Goal: Task Accomplishment & Management: Complete application form

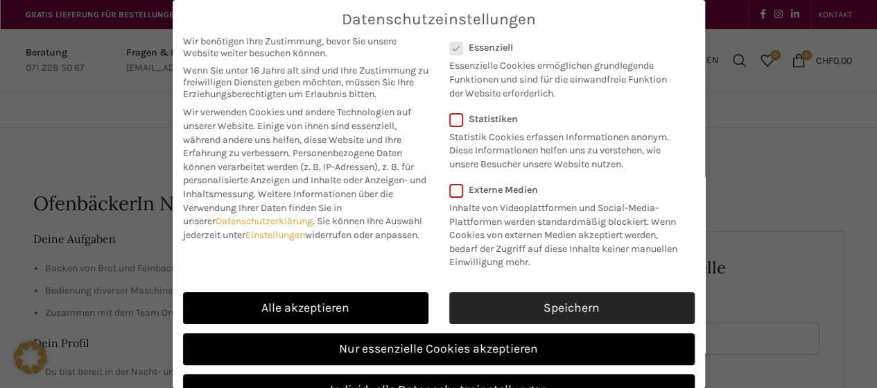
drag, startPoint x: 0, startPoint y: 0, endPoint x: 545, endPoint y: 247, distance: 598.4
click at [545, 292] on link "Speichern" at bounding box center [571, 308] width 245 height 32
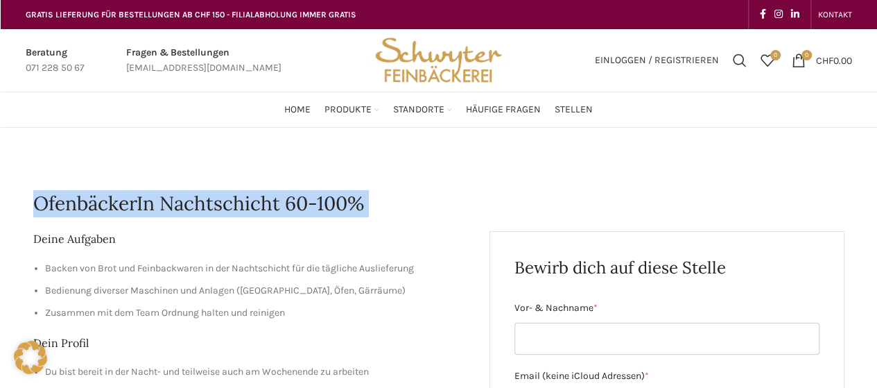
click at [186, 195] on h1 "OfenbäckerIn Nachtschicht 60-100%" at bounding box center [438, 203] width 811 height 27
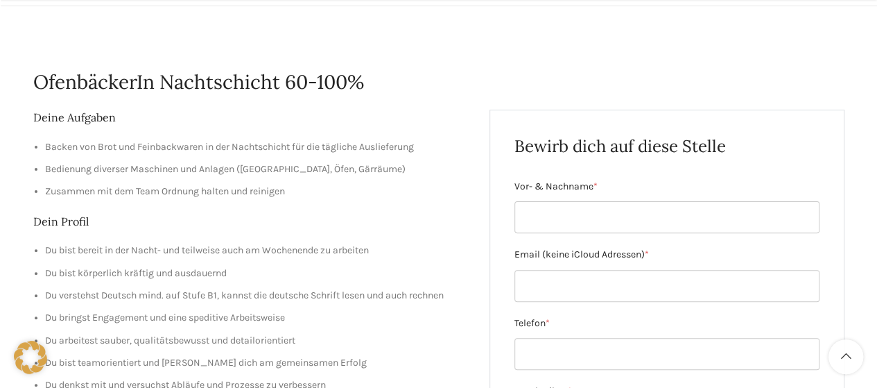
scroll to position [131, 0]
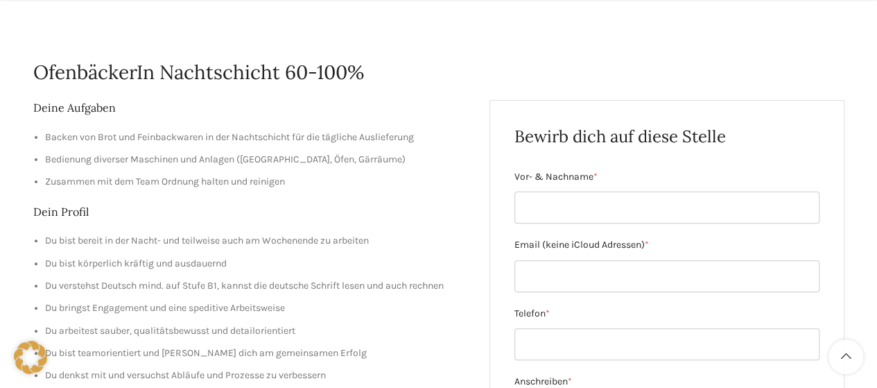
click at [130, 155] on li "Bedienung diverser Maschinen und Anlagen ([GEOGRAPHIC_DATA], Öfen, Gärräume)" at bounding box center [257, 159] width 424 height 15
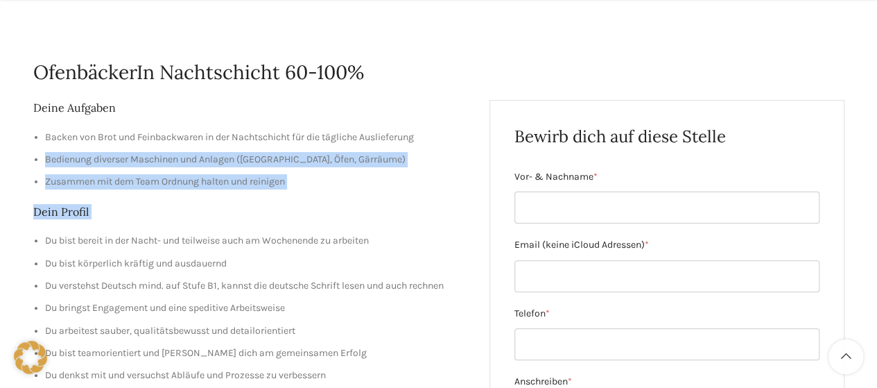
drag, startPoint x: 130, startPoint y: 155, endPoint x: 240, endPoint y: 193, distance: 116.6
click at [334, 147] on ul "[PERSON_NAME] von Brot und Feinbackwaren in der Nachtschicht für die tägliche A…" at bounding box center [251, 160] width 436 height 60
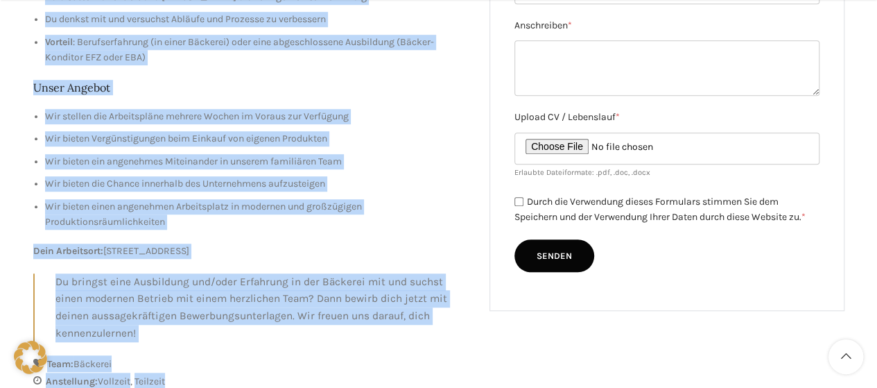
scroll to position [543, 0]
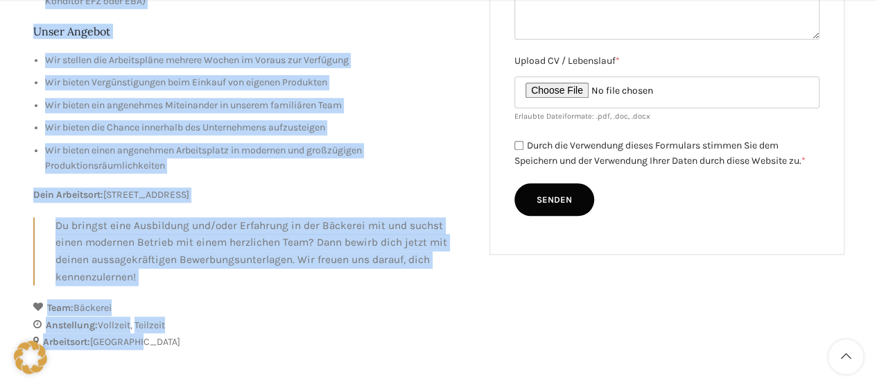
drag, startPoint x: 31, startPoint y: 88, endPoint x: 372, endPoint y: 336, distance: 421.2
click at [372, 336] on div "OfenbäckerIn Nachtschicht 60-100% Deine Aufgaben [PERSON_NAME] von Brot und Fei…" at bounding box center [439, 15] width 826 height 807
copy div "LoremipsumDo Sitametconse 24-284% Adipi Elitsedd Eiusmo tem Inci utl Etdolorema…"
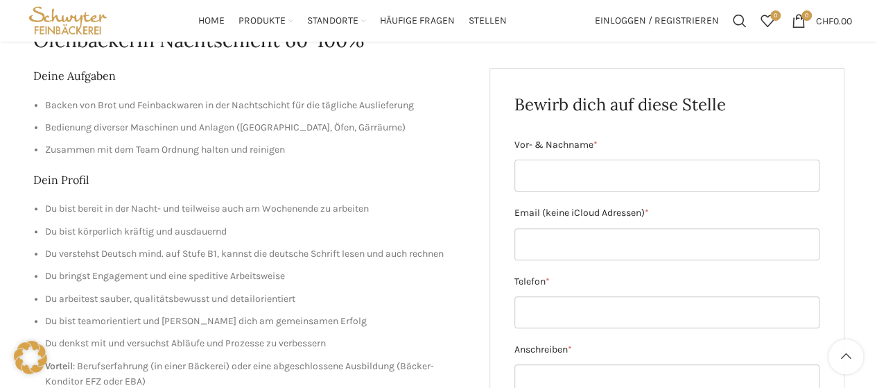
scroll to position [0, 0]
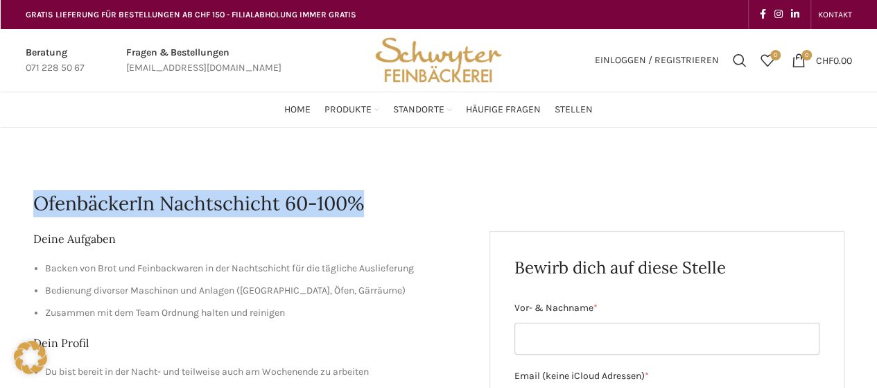
drag, startPoint x: 390, startPoint y: 194, endPoint x: 24, endPoint y: 199, distance: 366.0
click at [354, 70] on div "Beratung 071 228 50 67 Fragen & Bestellungen [EMAIL_ADDRESS][DOMAIN_NAME]" at bounding box center [191, 60] width 345 height 62
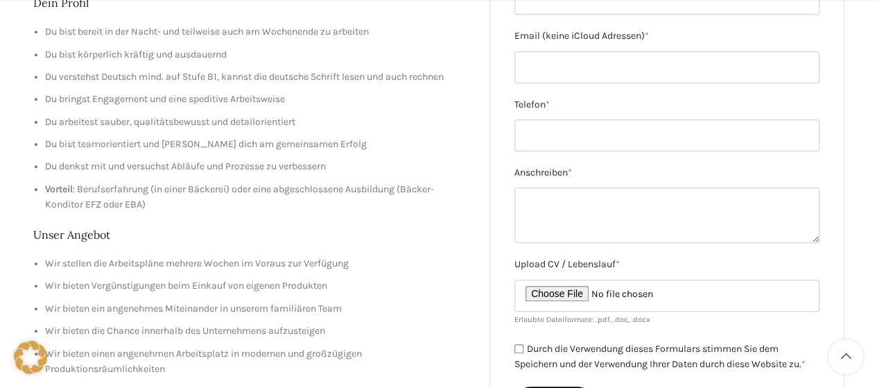
scroll to position [343, 0]
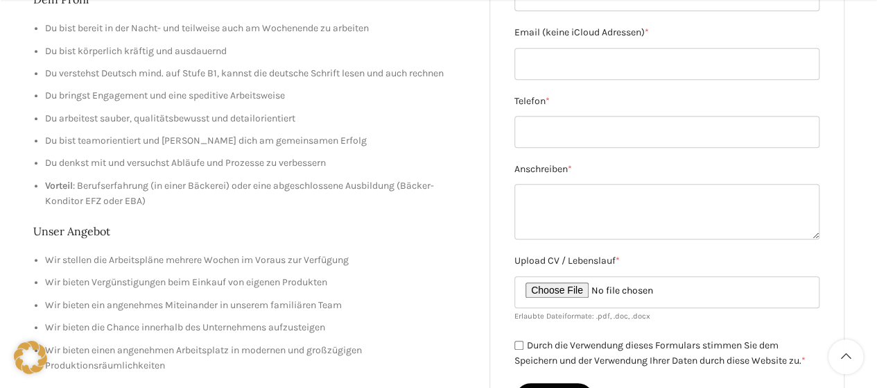
click at [815, 236] on textarea "Anschreiben *" at bounding box center [666, 211] width 305 height 55
drag, startPoint x: 815, startPoint y: 236, endPoint x: 779, endPoint y: 202, distance: 50.0
click at [779, 202] on textarea "Anschreiben *" at bounding box center [666, 211] width 305 height 55
click at [634, 201] on textarea "Anschreiben *" at bounding box center [666, 211] width 305 height 55
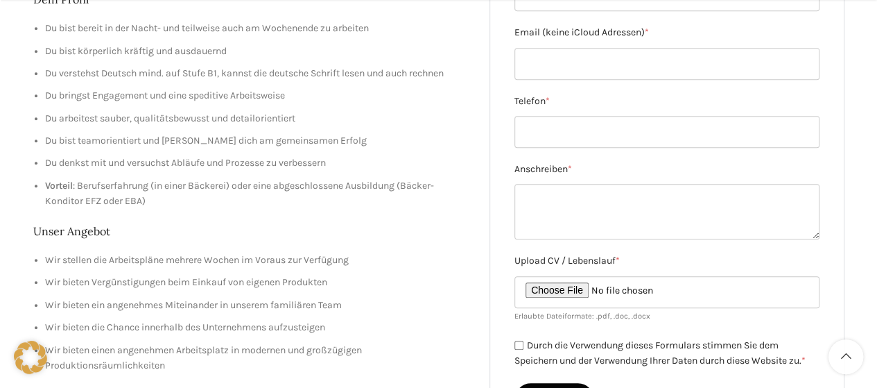
click at [442, 98] on li "Du bringst Engagement und eine speditive Arbeitsweise" at bounding box center [257, 95] width 424 height 15
click at [522, 190] on textarea "Anschreiben *" at bounding box center [666, 211] width 305 height 55
paste textarea "Loremipsu dol Sitametconse Adipiscingel (46–563%) Sedd eiusmod Tempo inc Utlabo…"
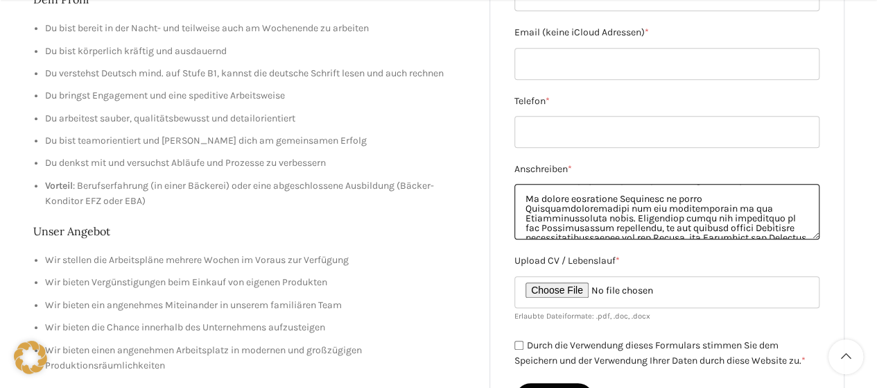
scroll to position [0, 0]
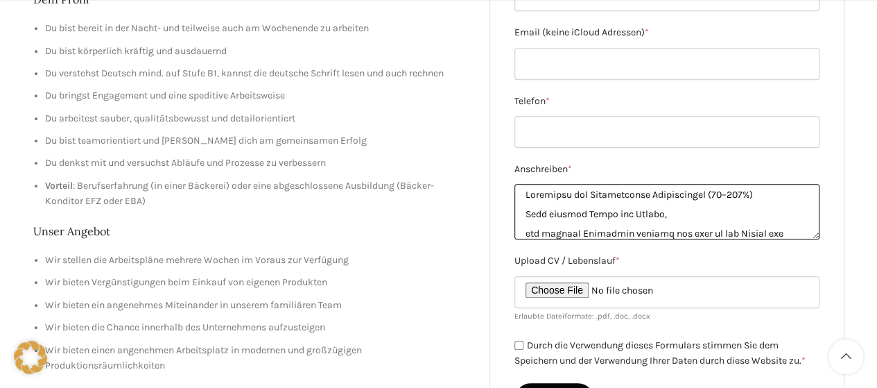
drag, startPoint x: 620, startPoint y: 228, endPoint x: 558, endPoint y: 202, distance: 67.7
click at [535, 189] on textarea "Anschreiben *" at bounding box center [666, 211] width 305 height 55
click at [561, 203] on textarea "Anschreiben *" at bounding box center [666, 211] width 305 height 55
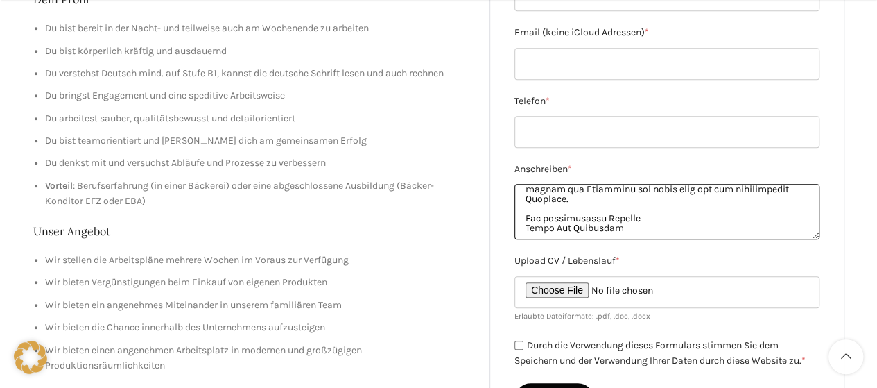
scroll to position [354, 0]
type textarea "Loremipsu dol Sitametconse Adipiscingel (46–563%) Sedd eiusmod Tempo inc Utlabo…"
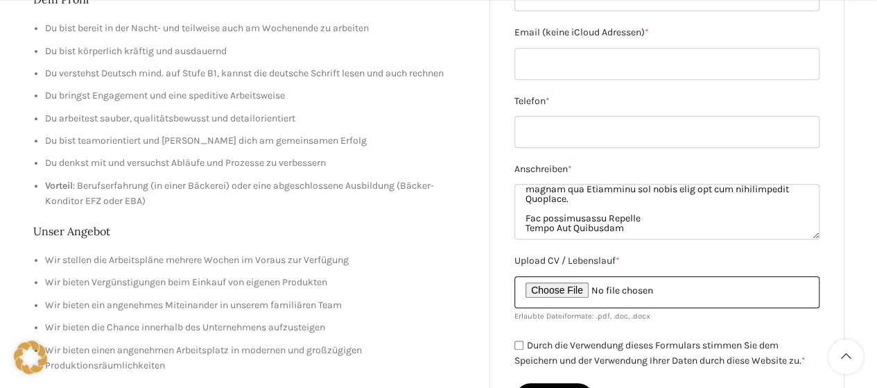
click at [549, 288] on input "Upload CV / Lebenslauf *" at bounding box center [666, 292] width 305 height 32
type input "C:\fakepath\Froya_Sol_Sagvolden_CVpdf.pdf"
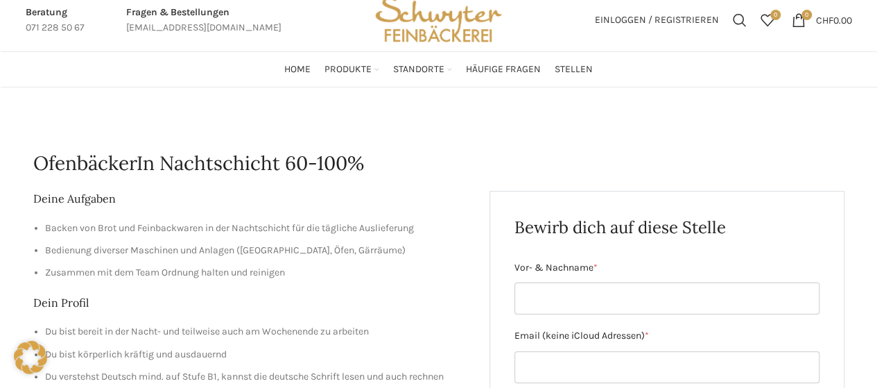
scroll to position [37, 0]
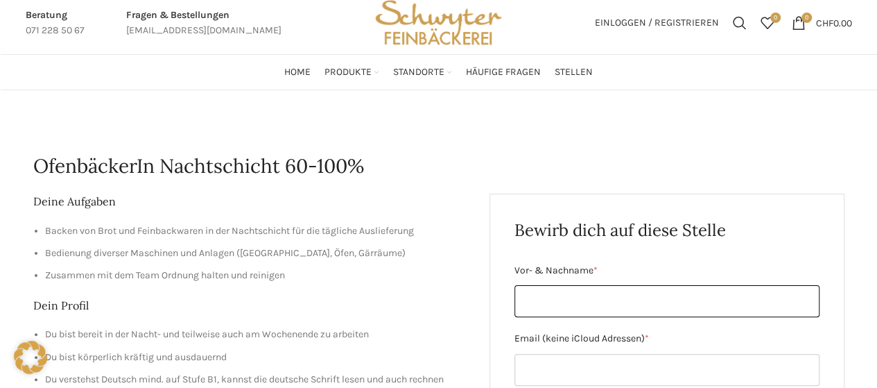
click at [557, 297] on input "Vor- & Nachname *" at bounding box center [666, 301] width 305 height 32
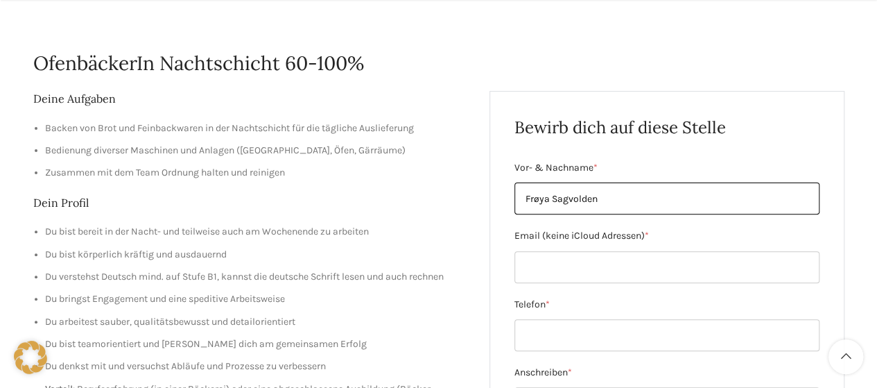
scroll to position [141, 0]
type input "Frøya Sagvolden"
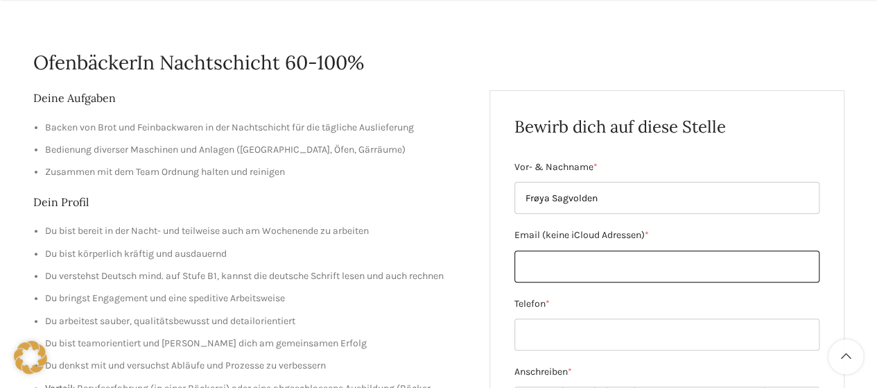
click at [570, 268] on input "Email (keine iCloud Adressen) *" at bounding box center [666, 266] width 305 height 32
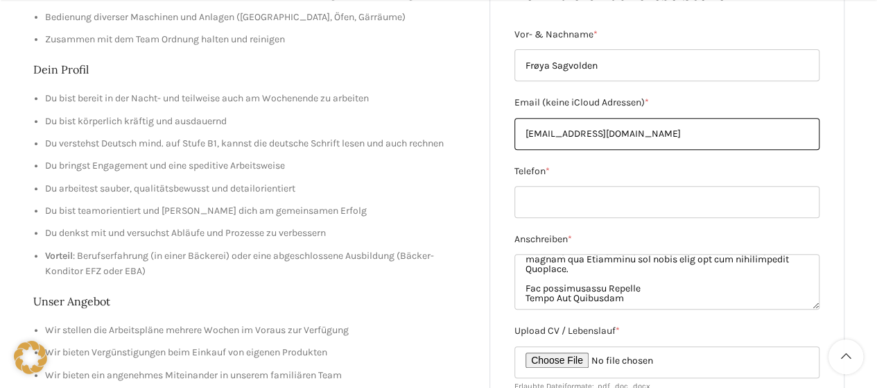
scroll to position [277, 0]
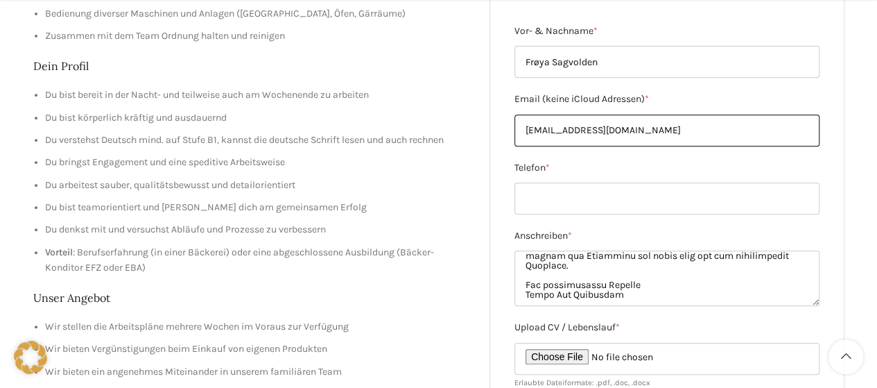
type input "[EMAIL_ADDRESS][DOMAIN_NAME]"
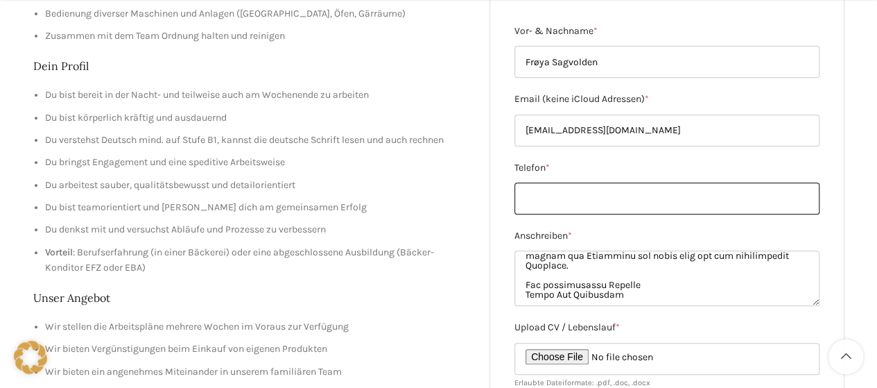
click at [549, 192] on input "Telefon *" at bounding box center [666, 198] width 305 height 32
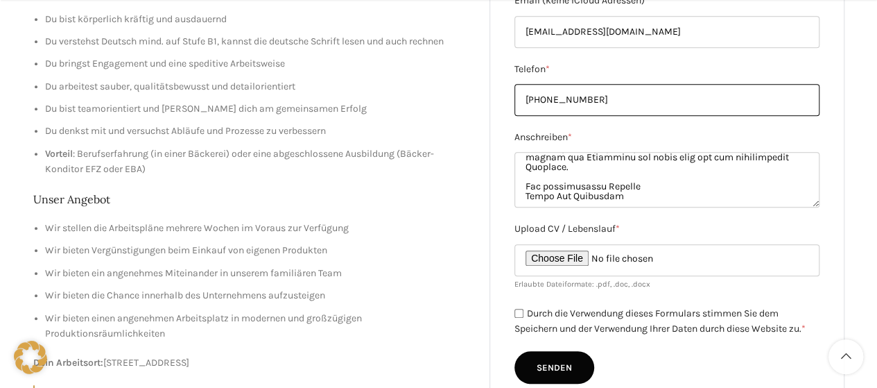
scroll to position [395, 0]
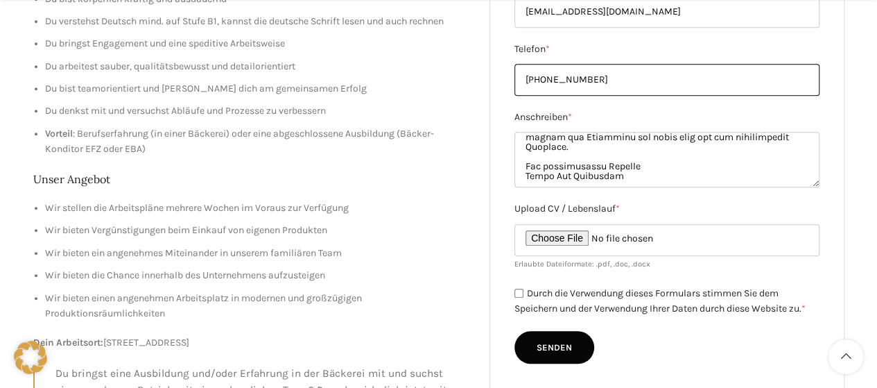
type input "[PHONE_NUMBER]"
click at [517, 290] on input "Durch die Verwendung dieses Formulars stimmen Sie dem Speichern und der Verwend…" at bounding box center [518, 292] width 9 height 9
checkbox input "true"
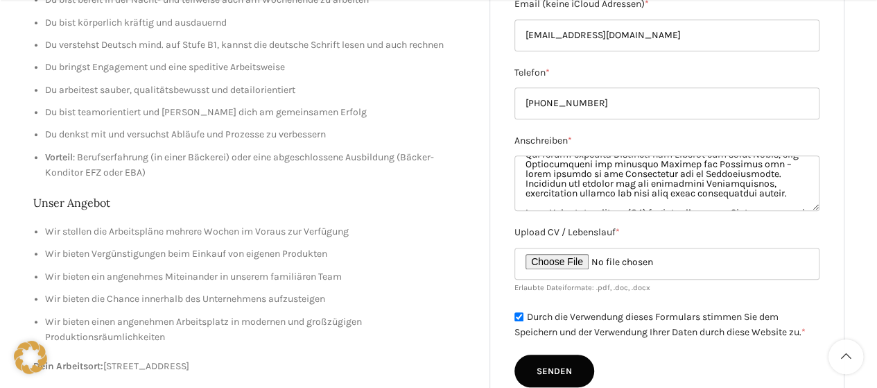
scroll to position [201, 0]
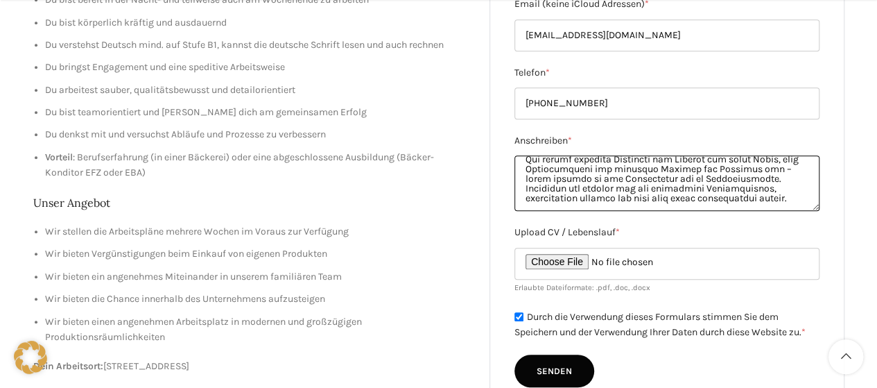
click at [591, 168] on textarea "Anschreiben *" at bounding box center [666, 182] width 305 height 55
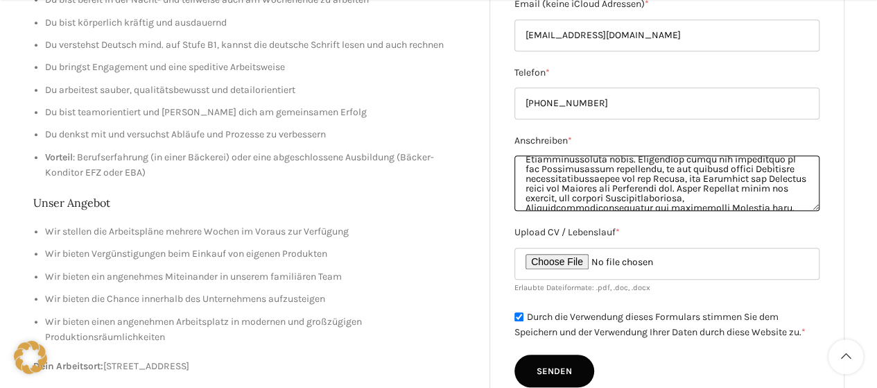
scroll to position [136, 0]
click at [762, 166] on textarea "Anschreiben *" at bounding box center [666, 182] width 305 height 55
drag, startPoint x: 600, startPoint y: 170, endPoint x: 584, endPoint y: 169, distance: 16.7
click at [584, 169] on textarea "Anschreiben *" at bounding box center [666, 182] width 305 height 55
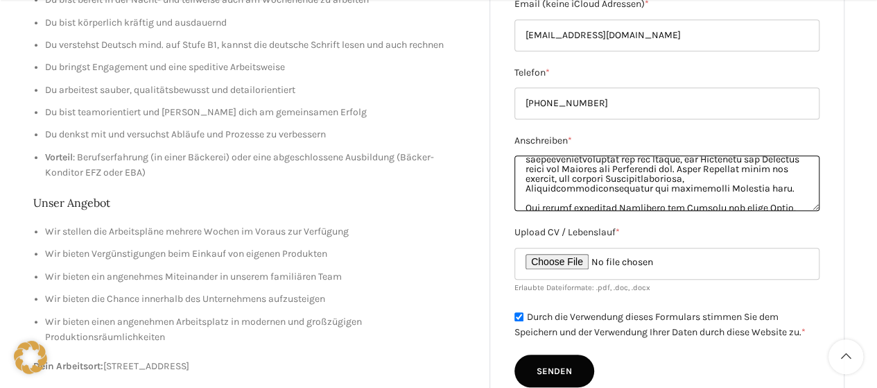
click at [584, 169] on textarea "Anschreiben *" at bounding box center [666, 182] width 305 height 55
click at [597, 171] on textarea "Anschreiben *" at bounding box center [666, 182] width 305 height 55
click at [631, 179] on textarea "Anschreiben *" at bounding box center [666, 182] width 305 height 55
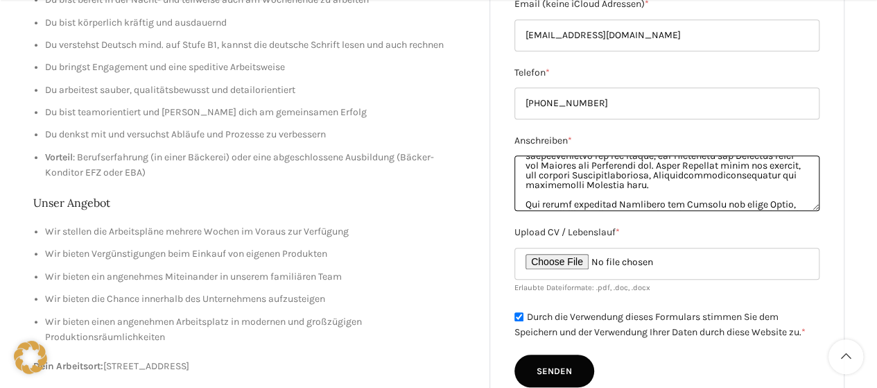
scroll to position [159, 0]
click at [572, 161] on textarea "Anschreiben *" at bounding box center [666, 182] width 305 height 55
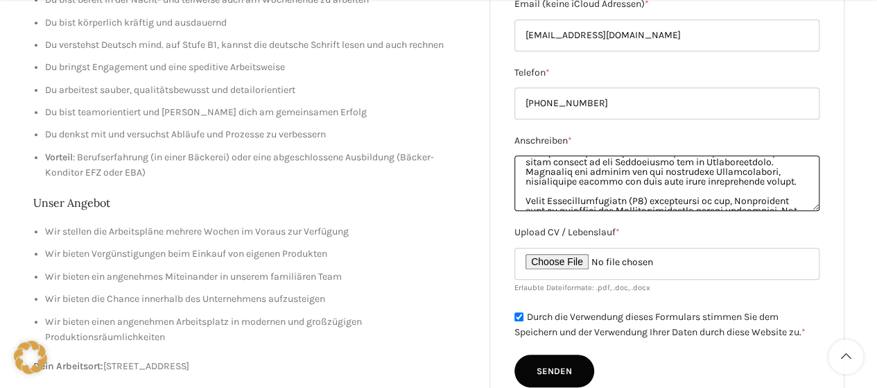
scroll to position [223, 0]
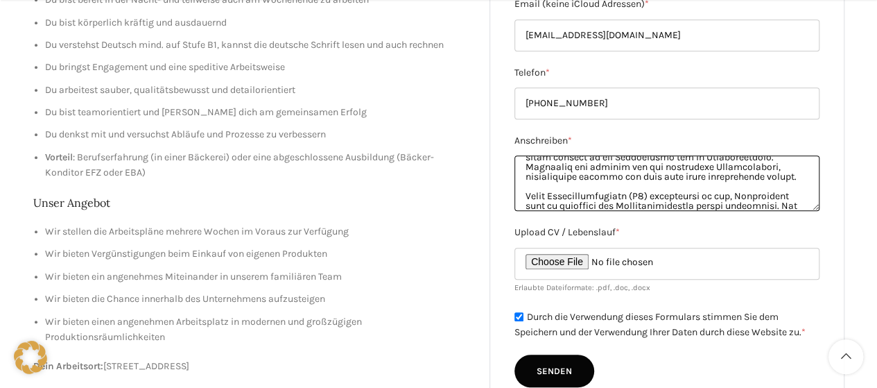
click at [599, 166] on textarea "Anschreiben *" at bounding box center [666, 182] width 305 height 55
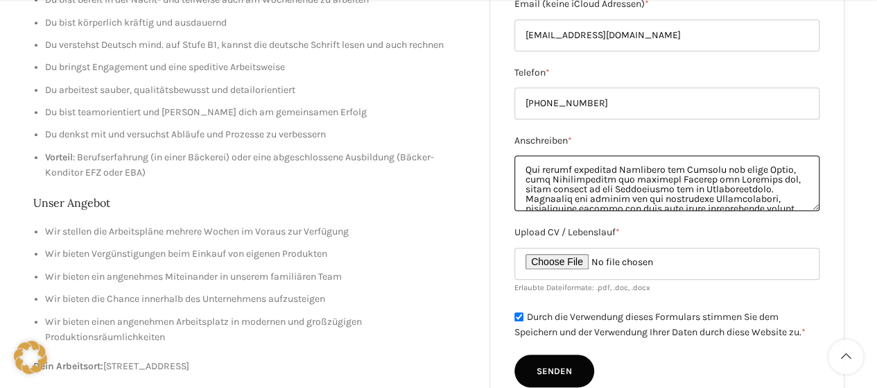
scroll to position [189, 0]
click at [588, 195] on textarea "Anschreiben *" at bounding box center [666, 182] width 305 height 55
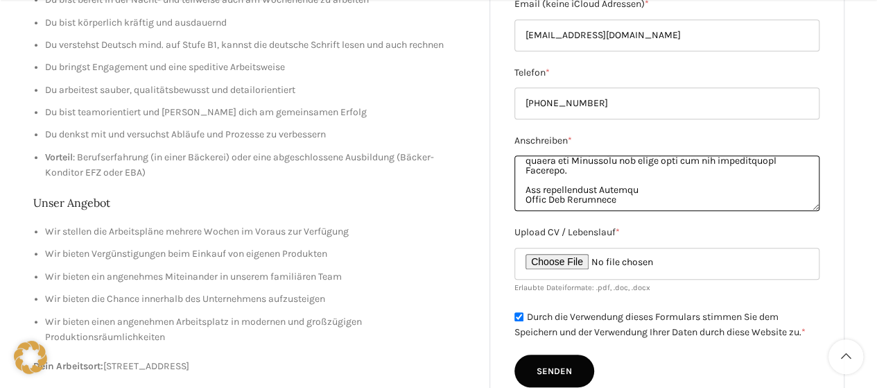
scroll to position [345, 0]
type textarea "Loremipsu dol Sitametconse Adipiscingel (92–101%) Sedd eiusmod Tempo inc Utlabo…"
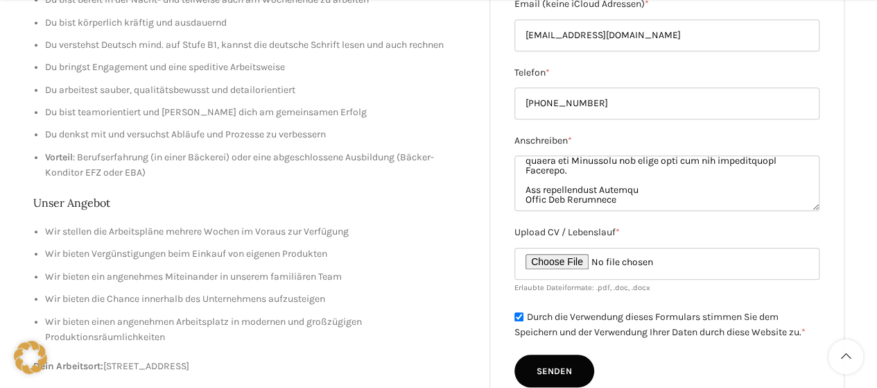
click at [552, 366] on input "Senden" at bounding box center [554, 370] width 80 height 33
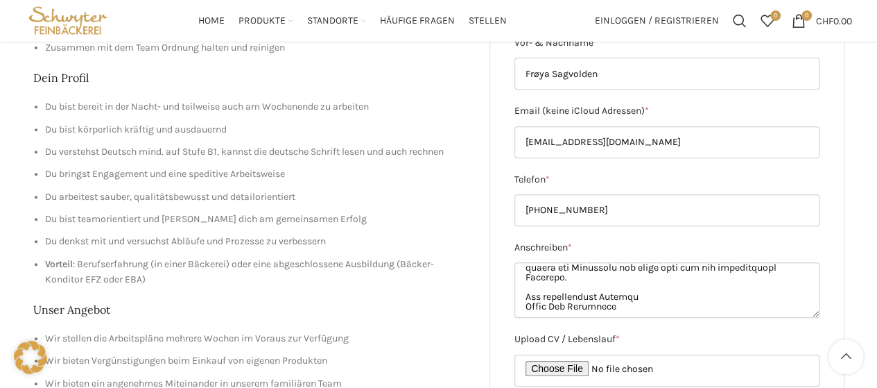
scroll to position [262, 0]
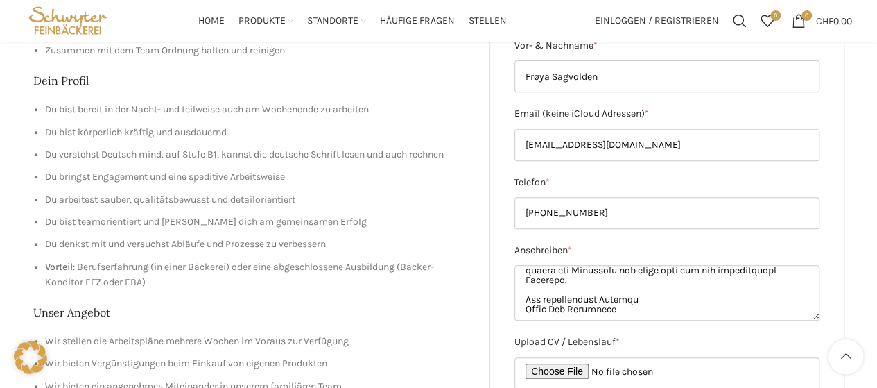
type input "Senden"
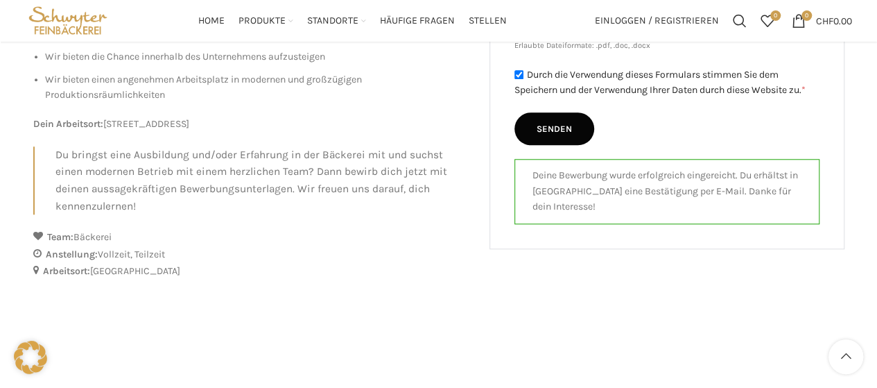
scroll to position [613, 0]
click at [638, 193] on p "Deine Bewerbung wurde erfolgreich eingereicht. Du erhältst in [GEOGRAPHIC_DATA]…" at bounding box center [666, 191] width 269 height 46
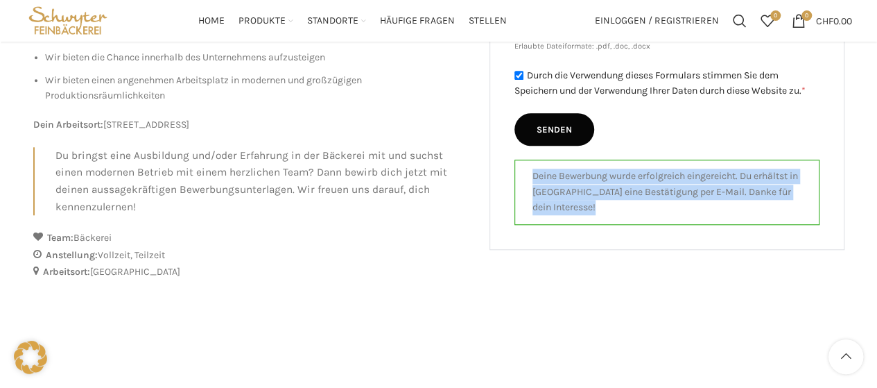
click at [638, 193] on p "Deine Bewerbung wurde erfolgreich eingereicht. Du erhältst in [GEOGRAPHIC_DATA]…" at bounding box center [666, 191] width 269 height 46
click at [699, 173] on p "Deine Bewerbung wurde erfolgreich eingereicht. Du erhältst in [GEOGRAPHIC_DATA]…" at bounding box center [666, 191] width 269 height 46
